Goal: Task Accomplishment & Management: Use online tool/utility

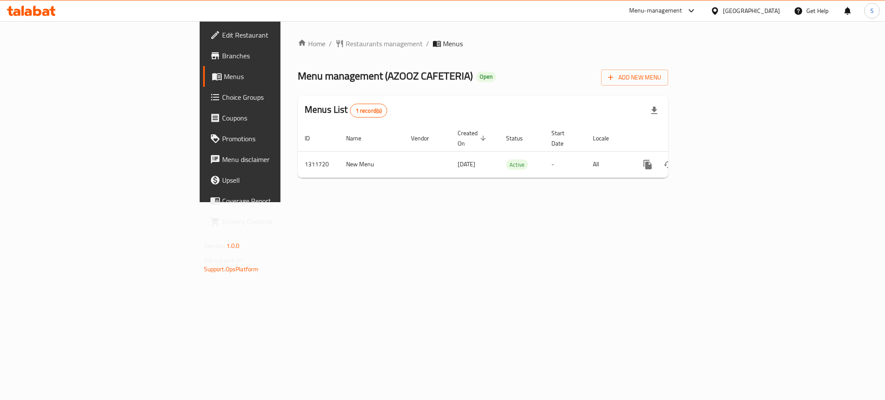
click at [222, 102] on span "Choice Groups" at bounding box center [281, 97] width 118 height 10
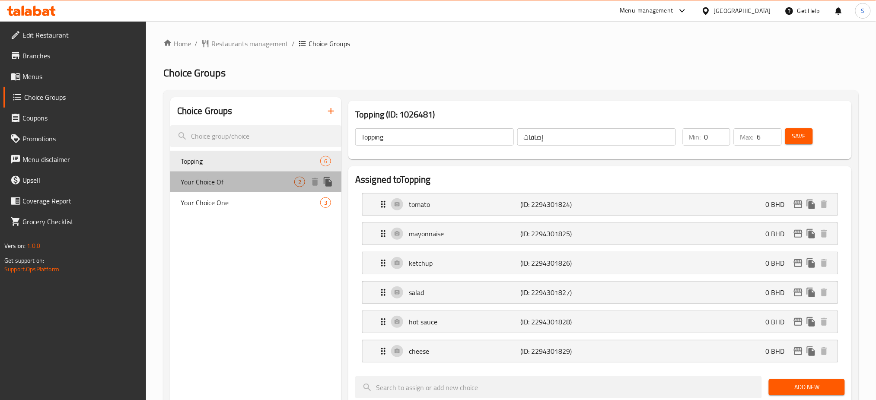
click at [203, 180] on span "Your Choice Of" at bounding box center [238, 182] width 114 height 10
type input "Your Choice Of"
type input "إختيارك من"
type input "1"
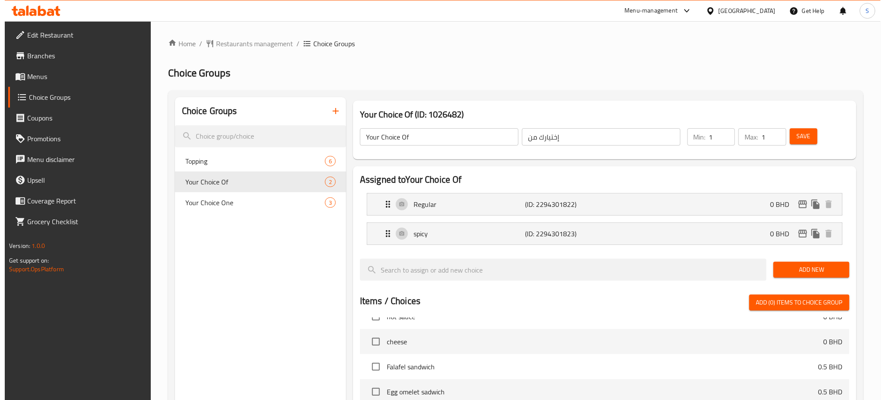
scroll to position [288, 0]
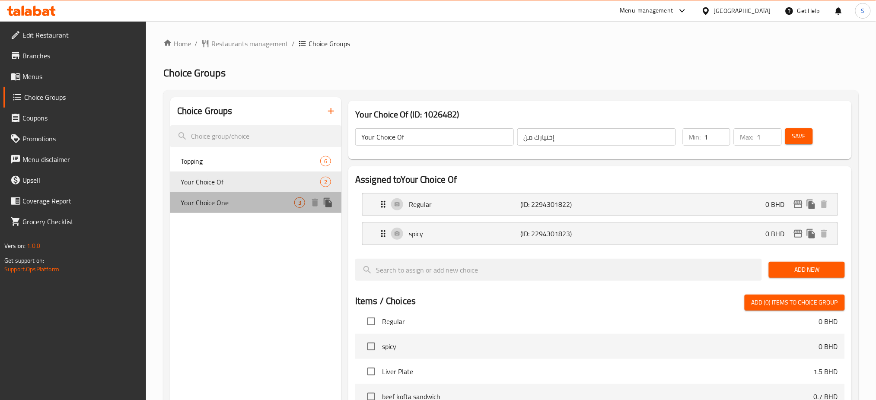
click at [236, 204] on span "Your Choice One" at bounding box center [238, 202] width 114 height 10
type input "Your Choice One"
type input "اختيارك واحد"
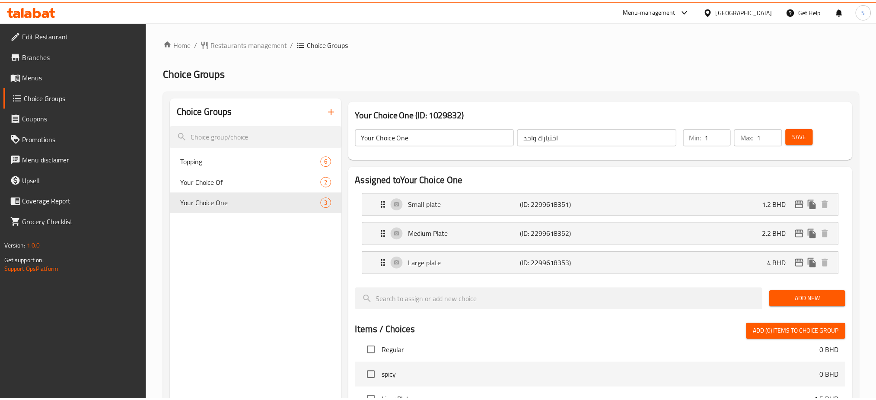
scroll to position [282, 0]
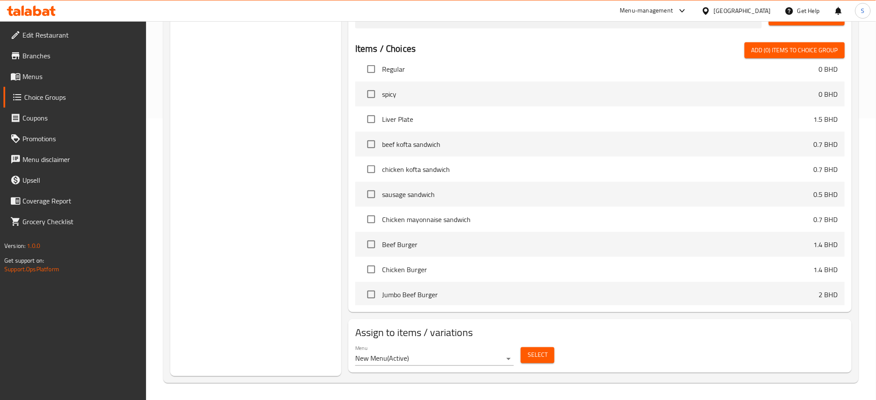
drag, startPoint x: 266, startPoint y: 260, endPoint x: 339, endPoint y: 28, distance: 243.6
click at [267, 259] on div "Choice Groups Topping 6 Your Choice Of 2 Your Choice One 3" at bounding box center [255, 96] width 171 height 561
